Goal: Navigation & Orientation: Understand site structure

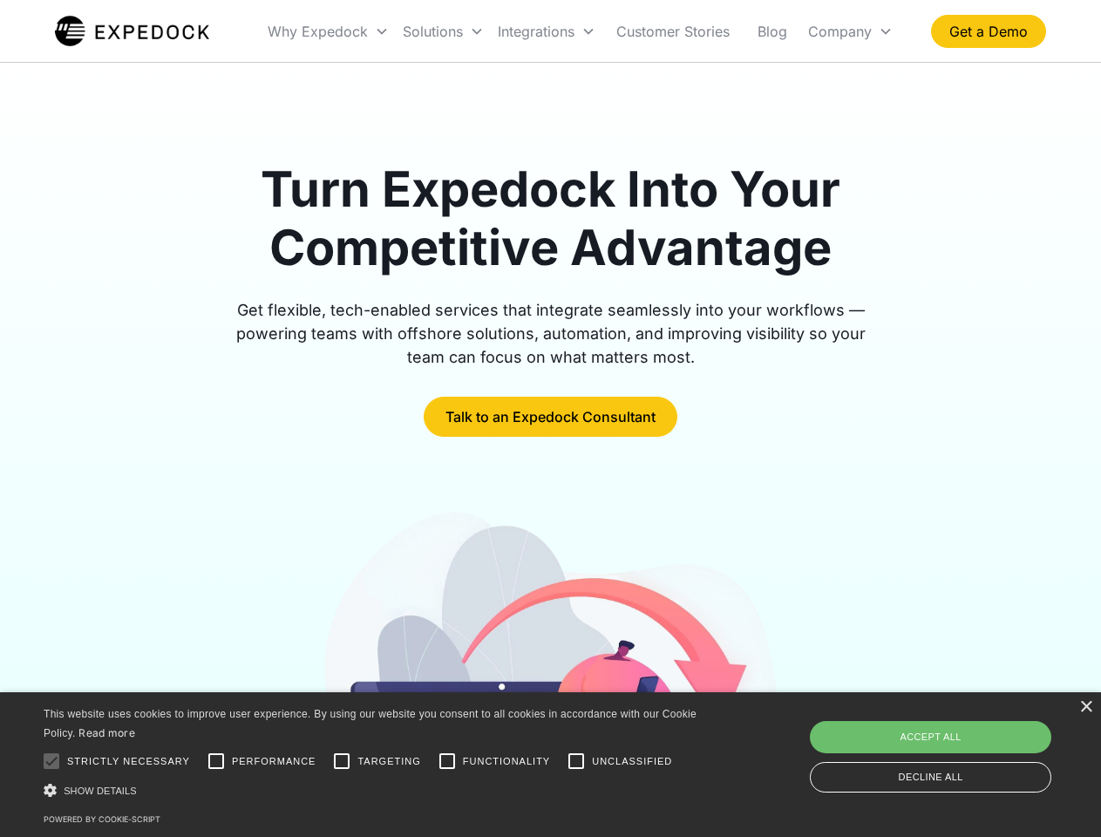
click at [580, 31] on div "Integrations" at bounding box center [547, 31] width 112 height 59
click at [329, 31] on div "Why Expedock" at bounding box center [318, 31] width 100 height 17
click at [443, 31] on div "Solutions" at bounding box center [433, 31] width 60 height 17
click at [546, 31] on div "Integrations" at bounding box center [536, 31] width 77 height 17
click at [850, 31] on div "Company" at bounding box center [840, 31] width 64 height 17
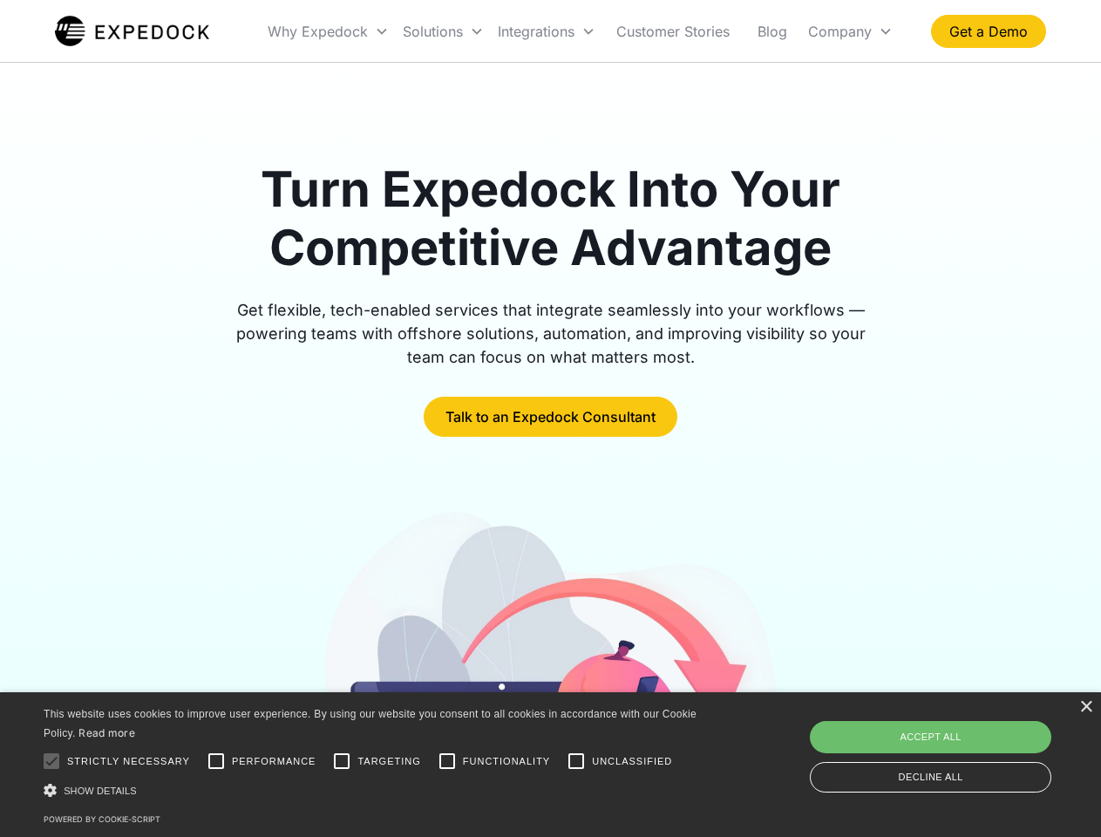
click at [51, 761] on div at bounding box center [51, 760] width 35 height 35
click at [216, 761] on input "Performance" at bounding box center [216, 760] width 35 height 35
checkbox input "true"
click at [342, 761] on input "Targeting" at bounding box center [341, 760] width 35 height 35
checkbox input "true"
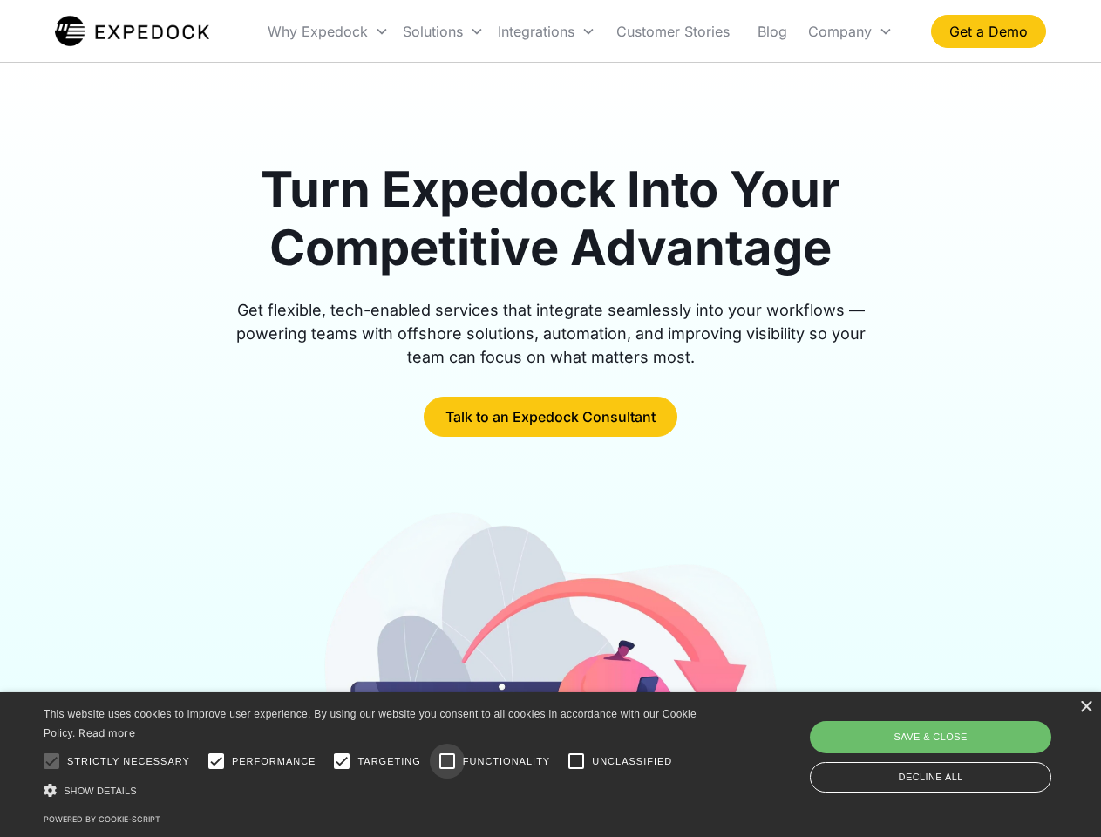
click at [447, 761] on input "Functionality" at bounding box center [447, 760] width 35 height 35
checkbox input "true"
click at [576, 761] on input "Unclassified" at bounding box center [576, 760] width 35 height 35
checkbox input "true"
